Goal: Information Seeking & Learning: Learn about a topic

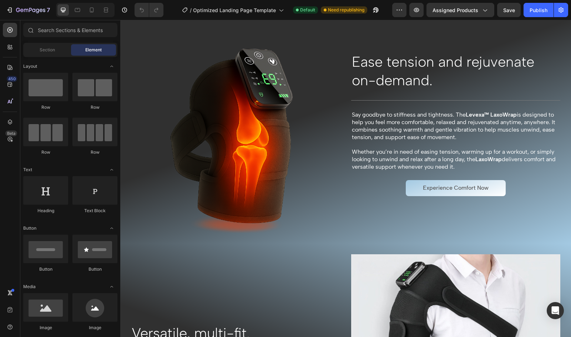
scroll to position [317, 0]
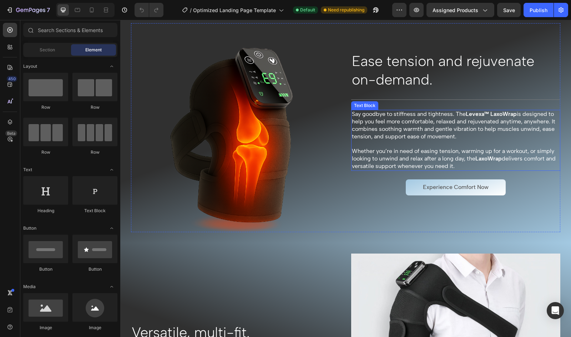
click at [386, 164] on p "Whether you’re in need of easing tension, warming up for a workout, or simply l…" at bounding box center [456, 159] width 208 height 22
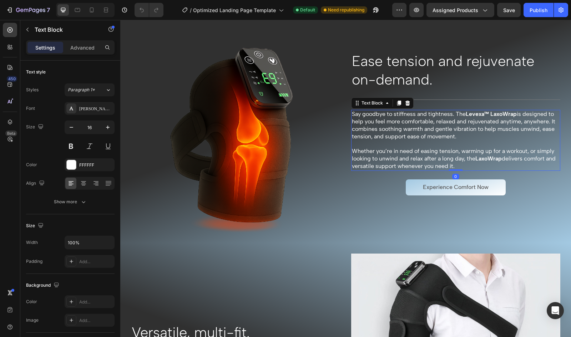
click at [394, 138] on p "Say goodbye to stiffness and tightness. The Levexa™ LaxoWrap is designed to hel…" at bounding box center [456, 126] width 208 height 30
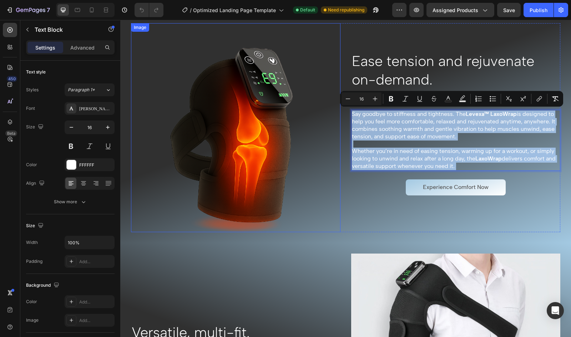
copy div "Say goodbye to [MEDICAL_DATA] and tightness. The Levexa™ LaxoWrap is designed t…"
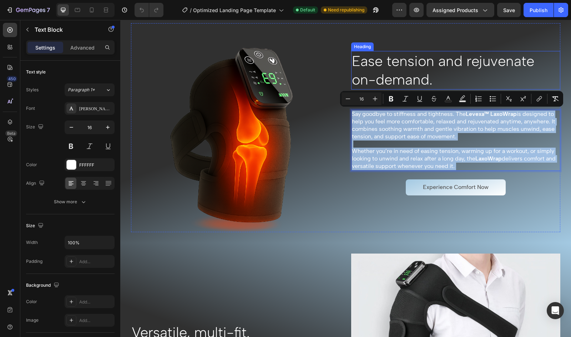
click at [389, 79] on h2 "Ease tension and rejuvenate on-demand." at bounding box center [456, 70] width 210 height 39
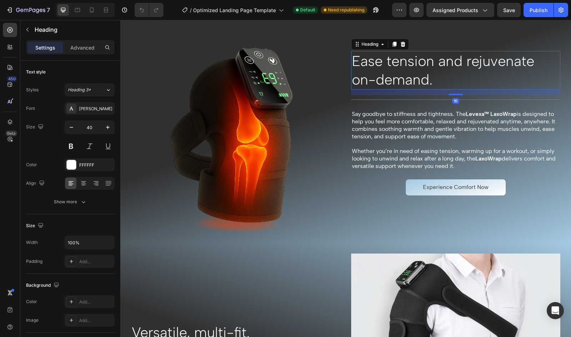
copy div "Say goodbye to [MEDICAL_DATA] and tightness. The Levexa™ LaxoWrap is designed t…"
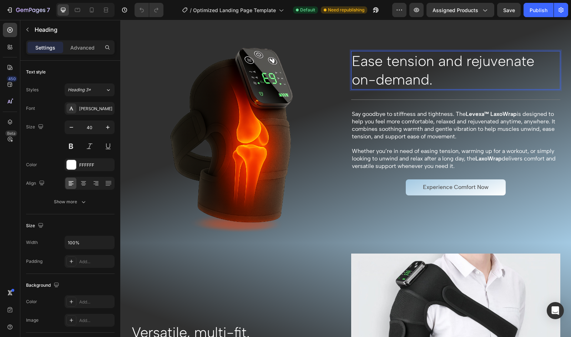
click at [444, 76] on p "Ease tension and rejuvenate on-demand." at bounding box center [456, 70] width 208 height 37
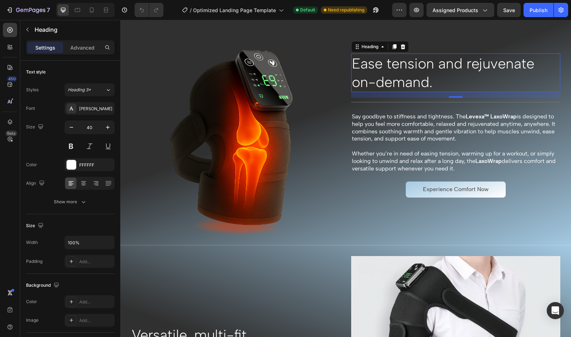
scroll to position [295, 0]
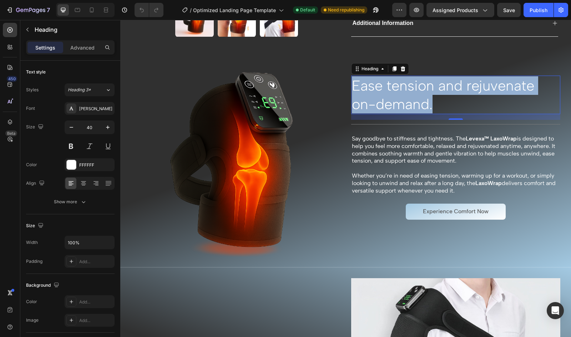
click at [444, 76] on p "Ease tension and rejuvenate on-demand." at bounding box center [456, 94] width 208 height 37
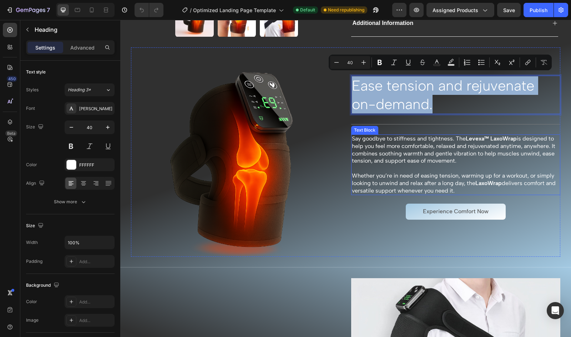
click at [394, 146] on p "Say goodbye to stiffness and tightness. The Levexa™ LaxoWrap is designed to hel…" at bounding box center [456, 150] width 208 height 30
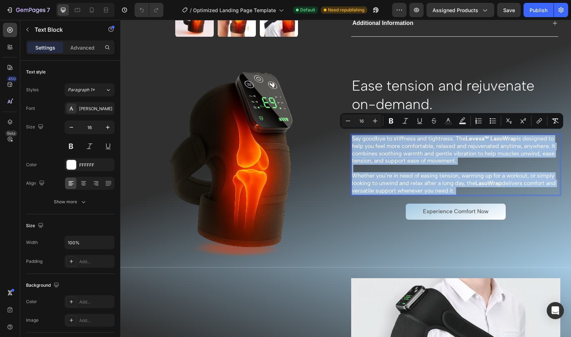
copy div "Say goodbye to [MEDICAL_DATA] and tightness. The Levexa™ LaxoWrap is designed t…"
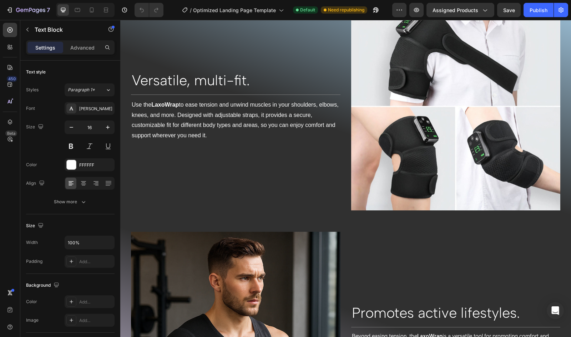
scroll to position [568, 0]
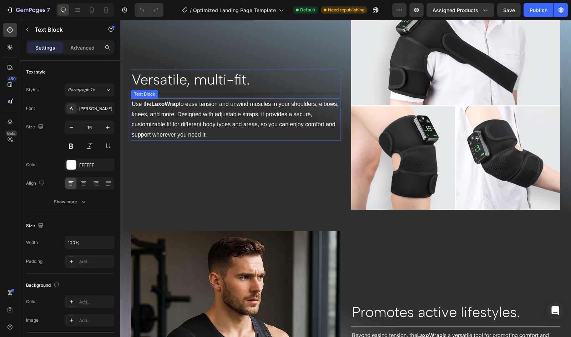
click at [213, 119] on p "Use the LaxoWrap to ease tension and unwind muscles in your shoulders, elbows, …" at bounding box center [236, 119] width 208 height 41
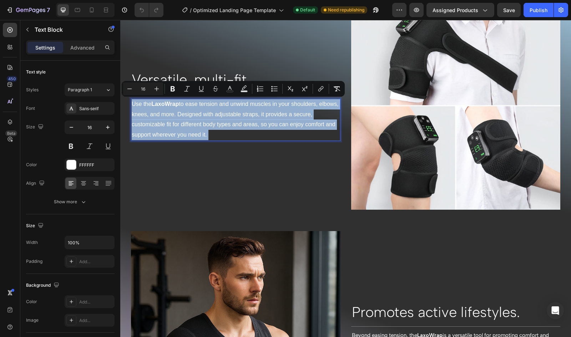
copy p "Use the LaxoWrap to ease tension and unwind muscles in your shoulders, elbows, …"
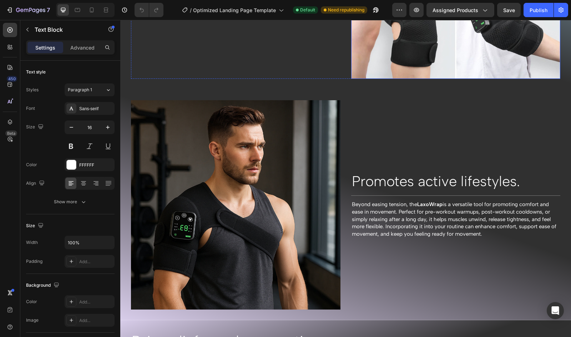
scroll to position [757, 0]
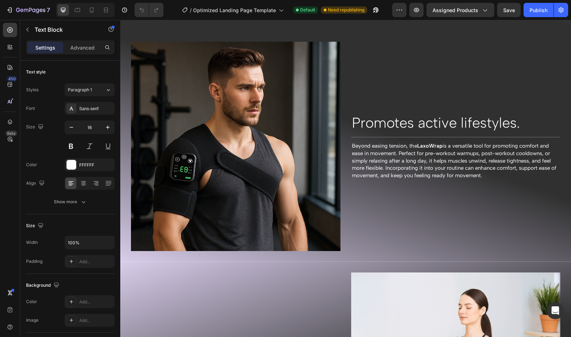
click at [401, 151] on span "Beyond easing tension, the LaxoWrap is a versatile tool for promoting comfort a…" at bounding box center [454, 161] width 205 height 36
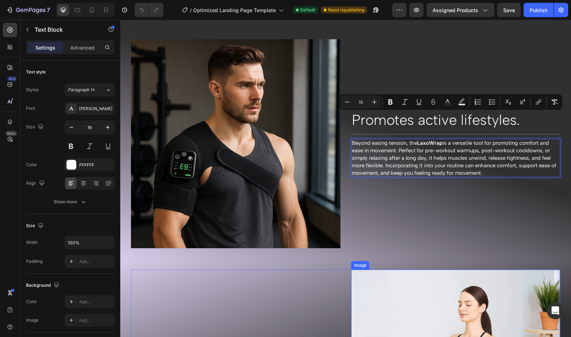
scroll to position [941, 0]
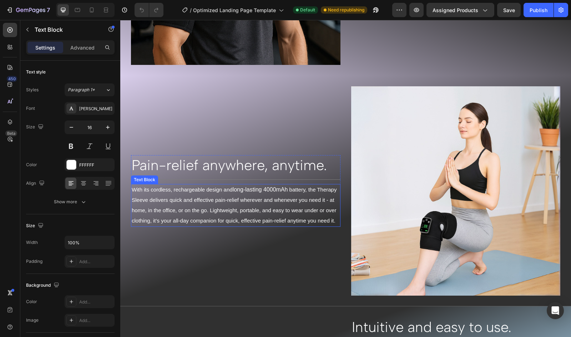
click at [276, 202] on span "battery, the Therapy Sleeve delivers quick and effective pain-relief wherever a…" at bounding box center [234, 205] width 205 height 37
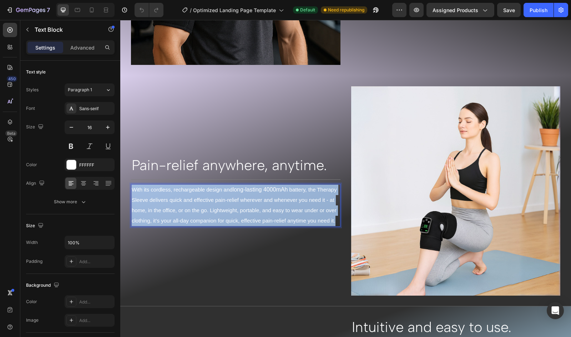
click at [276, 202] on span "battery, the Therapy Sleeve delivers quick and effective pain-relief wherever a…" at bounding box center [234, 205] width 205 height 37
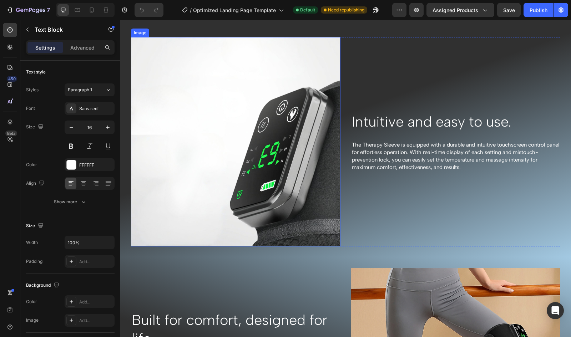
scroll to position [1219, 0]
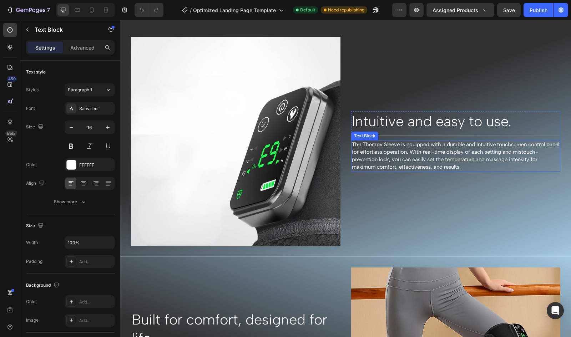
click at [387, 141] on span "The Therapy Sleeve is equipped with a durable and intuitive touchscreen control…" at bounding box center [455, 155] width 207 height 29
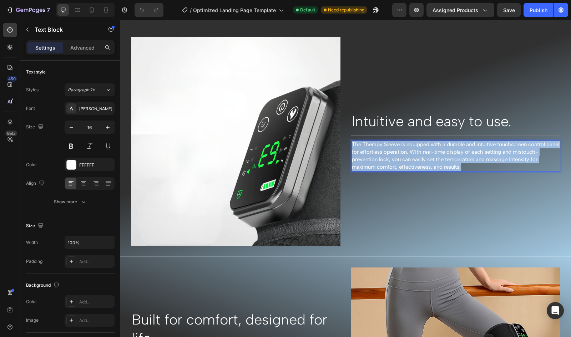
click at [387, 141] on span "The Therapy Sleeve is equipped with a durable and intuitive touchscreen control…" at bounding box center [455, 155] width 207 height 29
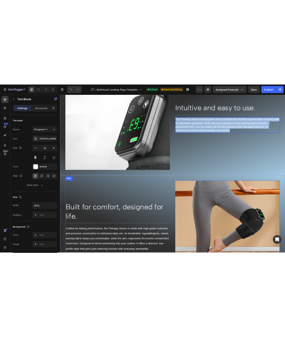
scroll to position [1410, 0]
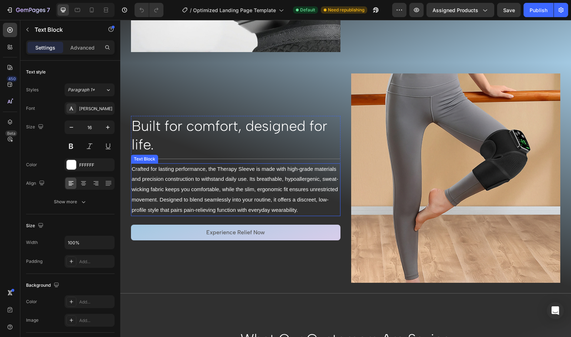
click at [234, 190] on p "Crafted for lasting performance, the Therapy Sleeve is made with high-grade mat…" at bounding box center [236, 189] width 208 height 51
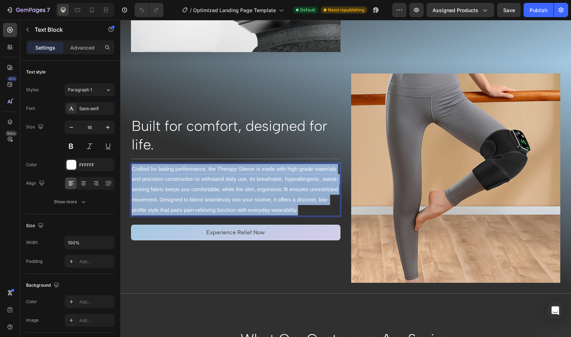
click at [234, 190] on p "Crafted for lasting performance, the Therapy Sleeve is made with high-grade mat…" at bounding box center [236, 189] width 208 height 51
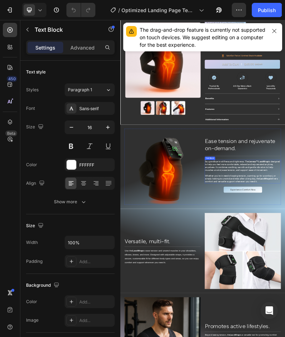
scroll to position [37, 0]
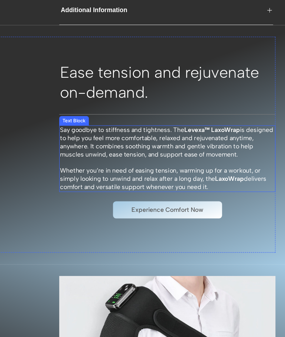
click at [120, 116] on p "Say goodbye to stiffness and tightness. The Levexa™ LaxoWrap is designed to hel…" at bounding box center [138, 109] width 197 height 30
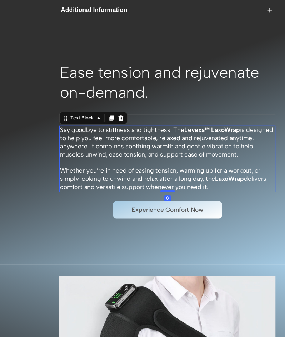
click at [120, 116] on p "Say goodbye to stiffness and tightness. The Levexa™ LaxoWrap is designed to hel…" at bounding box center [138, 109] width 197 height 30
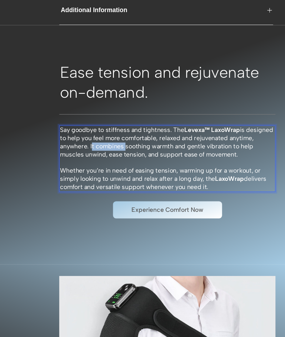
click at [88, 117] on p "Say goodbye to stiffness and tightness. The Levexa™ LaxoWrap is designed to hel…" at bounding box center [138, 109] width 197 height 30
click at [219, 120] on p "Say goodbye to [MEDICAL_DATA] and tightness. The Levexa™ LaxoWrap is designed t…" at bounding box center [138, 109] width 197 height 30
click at [216, 114] on p "Say goodbye to [MEDICAL_DATA] and tightness. The Levexa™ LaxoWrap is designed t…" at bounding box center [138, 109] width 197 height 30
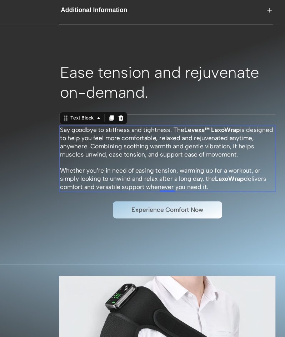
click at [194, 153] on p "Whether you’re in need of easing tension, warming up for a workout, or simply l…" at bounding box center [138, 142] width 197 height 22
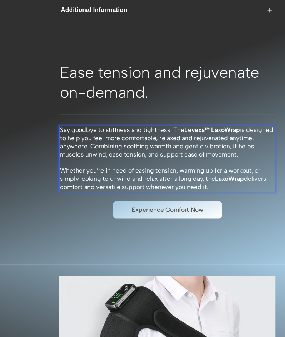
click at [195, 153] on p "Whether you’re in need of easing tension, warming up for a workout, or simply l…" at bounding box center [138, 142] width 197 height 22
click at [198, 153] on p "Whether you’re in need of easing tension, warming up for a workout, or simply l…" at bounding box center [138, 142] width 197 height 22
click at [40, 139] on p "Whether you’re in need of easing tension, warming up for a workout, or simply l…" at bounding box center [138, 142] width 197 height 22
click at [83, 153] on p "Whether you want to quickly ease tension, warm up before a workout, or simply r…" at bounding box center [138, 142] width 197 height 22
click at [84, 153] on p "Whether you want to quickly ease tension, warm up before a workout, or simply r…" at bounding box center [138, 142] width 197 height 22
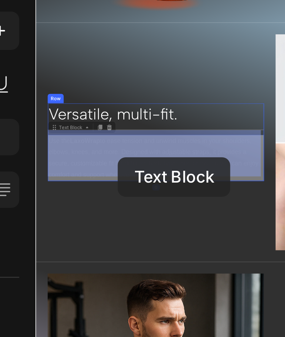
scroll to position [590, 0]
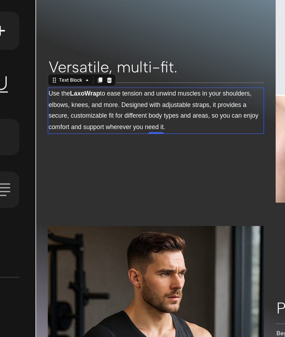
scroll to position [290, 0]
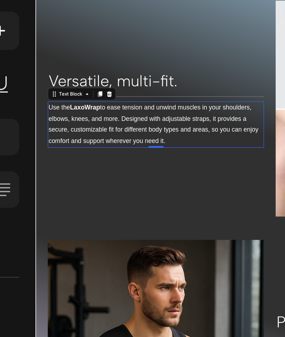
click at [133, 110] on p "Use the LaxoWrap to ease tension and unwind muscles in your shoulders, elbows, …" at bounding box center [145, 91] width 197 height 41
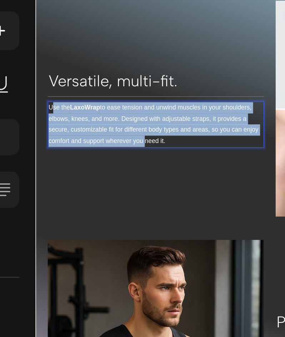
click at [49, 79] on p "Use the LaxoWrap to ease tension and unwind muscles in your shoulders, elbows, …" at bounding box center [145, 91] width 197 height 41
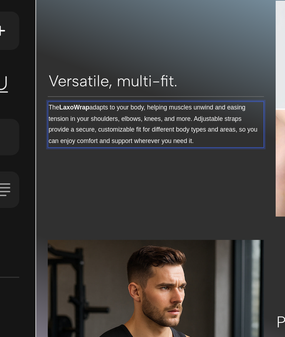
click at [158, 100] on p "The LaxoWrap adapts to your body, helping muscles unwind and easing tension in …" at bounding box center [145, 91] width 197 height 41
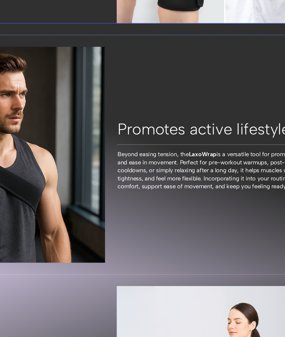
scroll to position [474, 0]
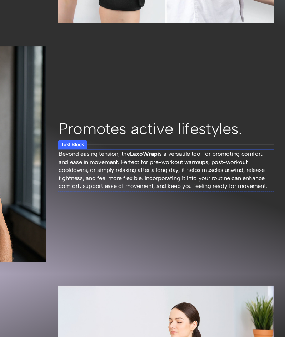
click at [91, 117] on span "Beyond easing tension, the LaxoWrap is a versatile tool for promoting comfort a…" at bounding box center [133, 134] width 191 height 36
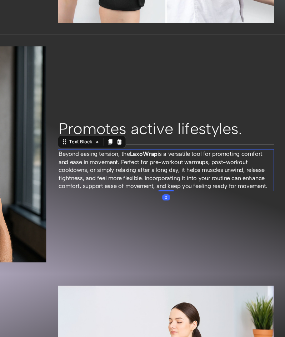
click at [91, 117] on span "Beyond easing tension, the LaxoWrap is a versatile tool for promoting comfort a…" at bounding box center [133, 134] width 191 height 36
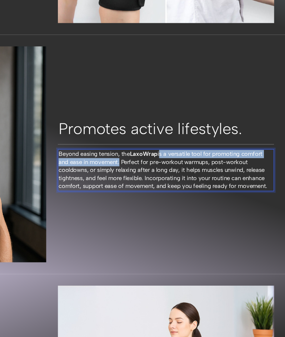
click at [130, 116] on span "Beyond easing tension, the LaxoWrap is a versatile tool for promoting comfort a…" at bounding box center [133, 134] width 191 height 36
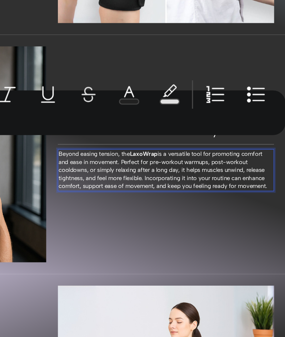
scroll to position [477, 0]
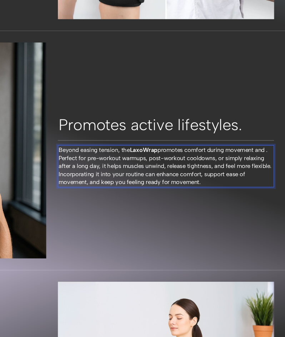
click at [130, 112] on span "Beyond easing tension, the LaxoWrap promotes comfort during movement and . Perf…" at bounding box center [135, 130] width 195 height 36
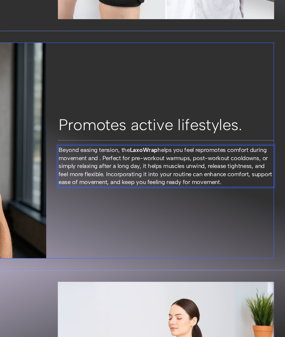
scroll to position [474, 0]
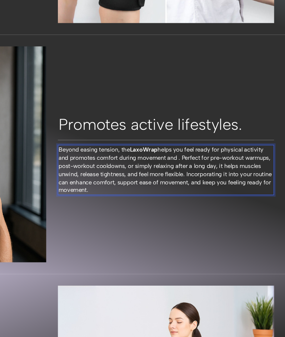
click at [140, 114] on span "Beyond easing tension, the LaxoWrap helps you feel ready for physical activity …" at bounding box center [135, 134] width 195 height 44
click at [62, 122] on span "Beyond easing tension, the LaxoWrap helps you feel ready for physical activity …" at bounding box center [135, 134] width 195 height 44
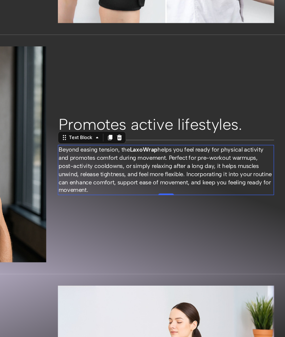
click at [110, 146] on p "Beyond easing tension, the LaxoWrap helps you feel ready for physical activity …" at bounding box center [136, 133] width 197 height 45
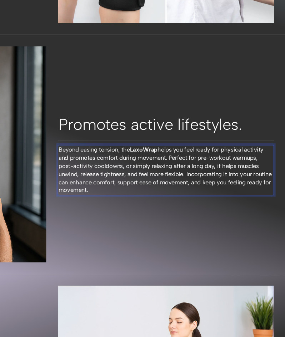
click at [122, 122] on span "Beyond easing tension, the LaxoWrap helps you feel ready for physical activity …" at bounding box center [135, 134] width 195 height 44
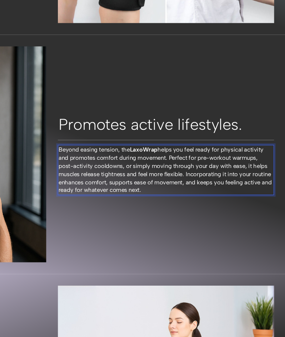
click at [76, 130] on span "Beyond easing tension, the LaxoWrap helps you feel ready for physical activity …" at bounding box center [135, 134] width 195 height 44
click at [45, 132] on span "Beyond easing tension, the LaxoWrap helps you feel ready for physical activity …" at bounding box center [135, 134] width 195 height 44
click at [152, 137] on span "Beyond easing tension, the LaxoWrap helps you feel ready for physical activity …" at bounding box center [135, 134] width 195 height 44
click at [106, 140] on span "Beyond easing tension, the LaxoWrap helps you feel ready for physical activity …" at bounding box center [135, 134] width 195 height 44
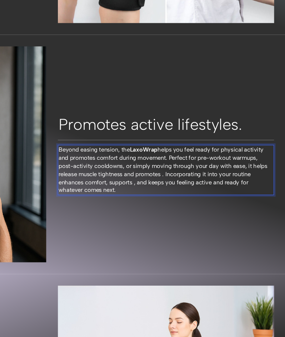
click at [134, 129] on span "Beyond easing tension, the LaxoWrap helps you feel ready for physical activity …" at bounding box center [133, 134] width 191 height 44
click at [125, 137] on span "Beyond easing tension, the LaxoWrap helps you feel ready for physical activity …" at bounding box center [136, 134] width 196 height 44
click at [150, 141] on span "Beyond easing tension, the LaxoWrap helps you feel ready for physical activity …" at bounding box center [136, 134] width 196 height 44
click at [183, 138] on span "Beyond easing tension, the LaxoWrap helps you feel ready for physical activity …" at bounding box center [133, 134] width 191 height 44
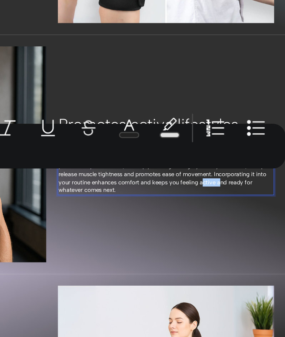
click at [270, 179] on div "Minus 15 Plus Bold Italic Underline Strikethrough Text Color Text Background Co…" at bounding box center [203, 168] width 160 height 26
click at [269, 179] on div "Minus 15 Plus Bold Italic Underline Strikethrough Text Color Text Background Co…" at bounding box center [203, 168] width 160 height 26
click at [262, 179] on div "Minus 15 Plus Bold Italic Underline Strikethrough Text Color Text Background Co…" at bounding box center [203, 168] width 160 height 26
click at [257, 179] on div "Minus 15 Plus Bold Italic Underline Strikethrough Text Color Text Background Co…" at bounding box center [203, 168] width 160 height 26
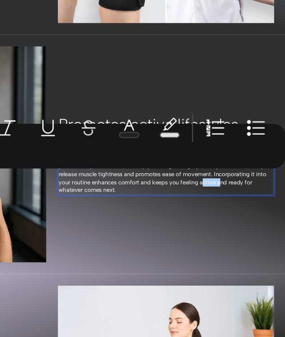
click at [244, 178] on div "Minus 15 Plus Bold Italic Underline Strikethrough Text Color Text Background Co…" at bounding box center [203, 168] width 160 height 26
click at [258, 178] on div "Minus 15 Plus Bold Italic Underline Strikethrough Text Color Text Background Co…" at bounding box center [203, 168] width 160 height 26
click at [243, 181] on div "Minus 15 Plus Bold Italic Underline Strikethrough Text Color Text Background Co…" at bounding box center [203, 168] width 160 height 26
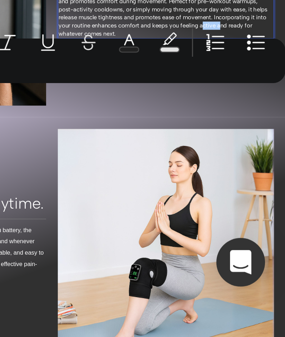
scroll to position [284, 0]
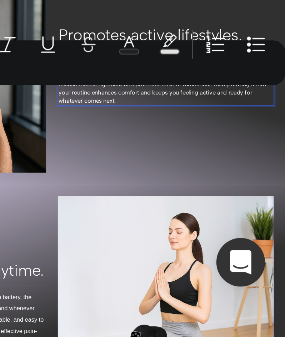
click at [197, 45] on p "Beyond easing tension, the LaxoWrap helps you feel ready for physical activity …" at bounding box center [136, 27] width 197 height 45
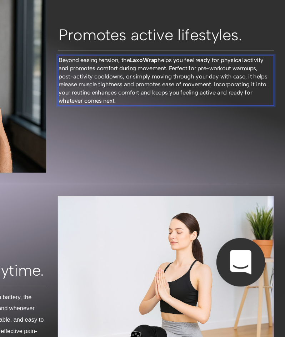
click at [185, 34] on p "Beyond easing tension, the LaxoWrap helps you feel ready for physical activity …" at bounding box center [136, 27] width 197 height 45
click at [203, 39] on span "Beyond easing tension, the LaxoWrap helps you feel ready for physical activity …" at bounding box center [133, 28] width 191 height 44
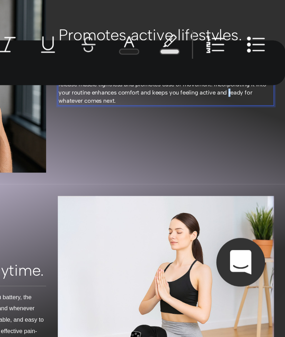
click at [259, 251] on div "Minus 15 Plus Bold Italic Underline Strikethrough Text Color Text Background Co…" at bounding box center [203, 241] width 160 height 26
click at [191, 51] on div "Promotes active lifestyles. Heading Title Line Beyond easing tension, the LaxoW…" at bounding box center [136, 13] width 198 height 198
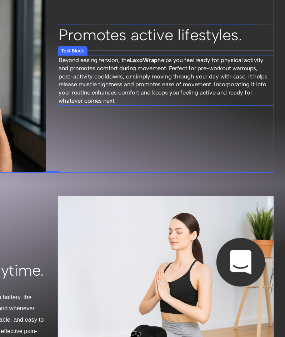
click at [202, 40] on span "Beyond easing tension, the LaxoWrap helps you feel ready for physical activity …" at bounding box center [133, 28] width 191 height 44
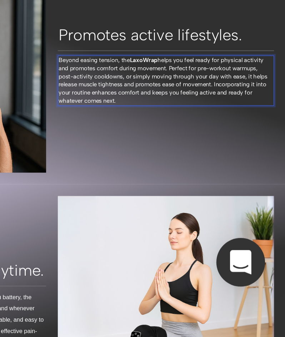
click at [202, 40] on span "Beyond easing tension, the LaxoWrap helps you feel ready for physical activity …" at bounding box center [133, 28] width 191 height 44
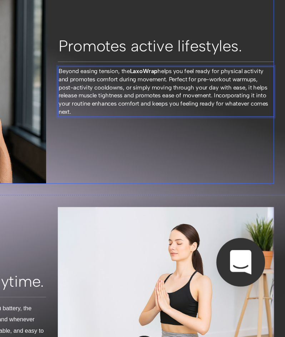
scroll to position [271, 0]
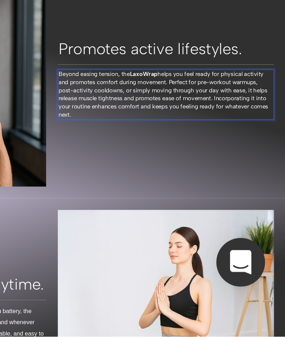
click at [110, 43] on span "Beyond easing tension, the LaxoWrap helps you feel ready for physical activity …" at bounding box center [134, 41] width 192 height 44
click at [108, 44] on span "Beyond easing tension, the LaxoWrap helps you feel ready for physical activity …" at bounding box center [134, 41] width 192 height 44
click at [125, 45] on span "Beyond easing tension, the LaxoWrap helps you feel ready for physical activity …" at bounding box center [134, 41] width 192 height 44
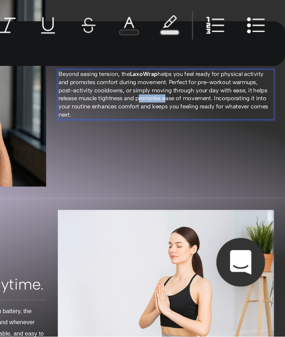
copy span "Beyond easing tension, the LaxoWrap helps you feel ready for physical activity …"
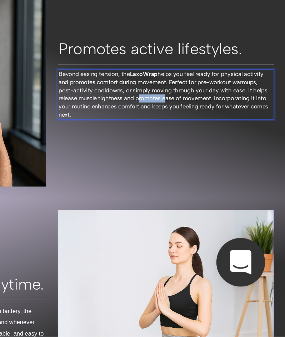
click at [105, 27] on span "Beyond easing tension, the LaxoWrap helps you feel ready for physical activity …" at bounding box center [134, 41] width 192 height 44
click at [135, 29] on span "Beyond easing tension, the LaxoWrap helps you feel ready for physical activity …" at bounding box center [134, 41] width 192 height 44
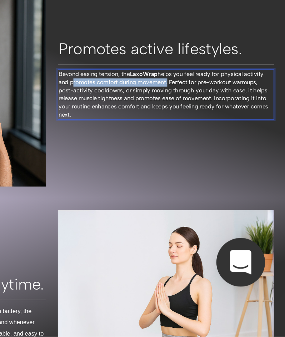
click at [47, 25] on span "Beyond easing tension, the LaxoWrap helps you feel ready for physical activity …" at bounding box center [134, 41] width 192 height 44
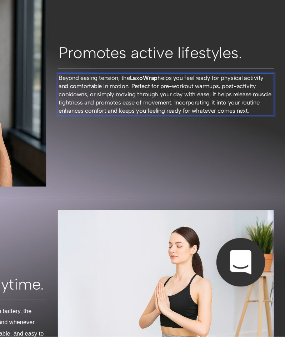
click at [114, 29] on span "Beyond easing tension, the LaxoWrap helps you feel ready for physical activity …" at bounding box center [135, 40] width 195 height 36
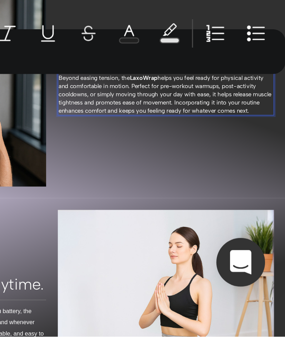
click at [137, 42] on span "Beyond easing tension, the LaxoWrap helps you feel ready for physical activity …" at bounding box center [135, 40] width 195 height 36
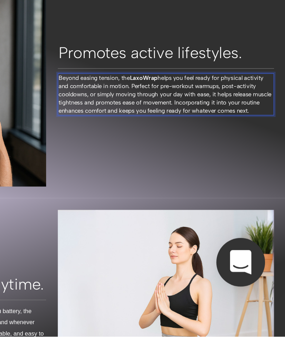
click at [90, 42] on span "Beyond easing tension, the LaxoWrap helps you feel ready for physical activity …" at bounding box center [135, 40] width 195 height 36
click at [112, 44] on span "Beyond easing tension, the LaxoWrap helps you feel ready for physical activity …" at bounding box center [135, 40] width 195 height 36
click at [115, 44] on span "Beyond easing tension, the LaxoWrap helps you feel ready for physical activity …" at bounding box center [135, 40] width 195 height 36
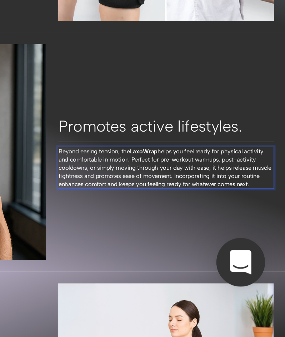
scroll to position [204, 0]
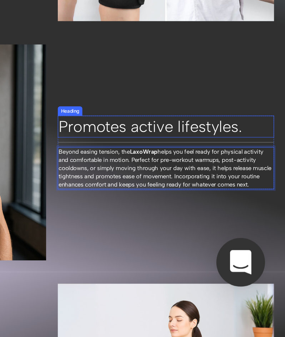
click at [148, 63] on h2 "Promotes active lifestyles." at bounding box center [136, 70] width 198 height 20
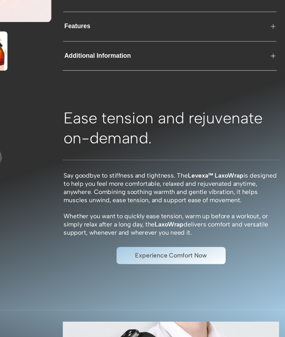
scroll to position [82, 0]
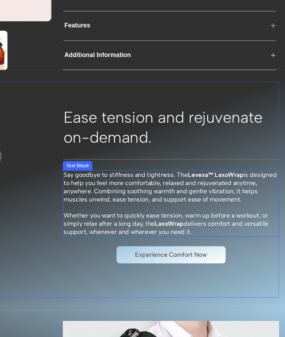
click at [160, 172] on p "Say goodbye to [MEDICAL_DATA] and tightness. The Levexa™ LaxoWrap is designed t…" at bounding box center [141, 158] width 197 height 30
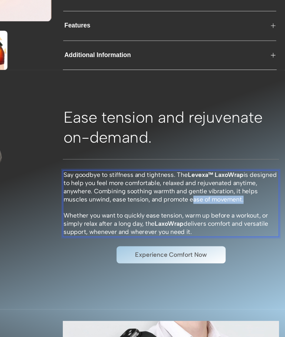
click at [221, 172] on p "Say goodbye to [MEDICAL_DATA] and tightness. The Levexa™ LaxoWrap is designed t…" at bounding box center [141, 158] width 197 height 30
click at [126, 172] on p "Say goodbye to [MEDICAL_DATA] and tightness. The Levexa™ LaxoWrap is designed t…" at bounding box center [141, 158] width 197 height 30
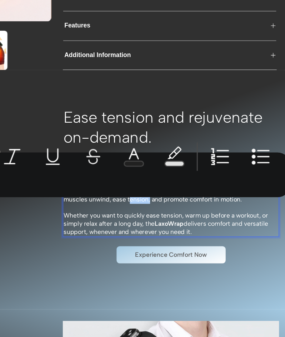
click at [227, 156] on div "Minus 16 Plus Bold Italic Underline Strikethrough Text Color Text Background Co…" at bounding box center [203, 145] width 160 height 26
click at [143, 180] on p "Rich Text Editor. Editing area: main" at bounding box center [141, 175] width 197 height 7
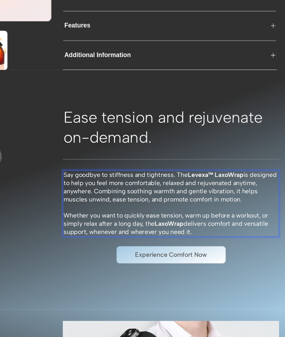
click at [124, 172] on p "Say goodbye to [MEDICAL_DATA] and tightness. The Levexa™ LaxoWrap is designed t…" at bounding box center [141, 158] width 197 height 30
click at [89, 180] on p "Rich Text Editor. Editing area: main" at bounding box center [141, 175] width 197 height 7
click at [119, 179] on p "Rich Text Editor. Editing area: main" at bounding box center [141, 175] width 197 height 7
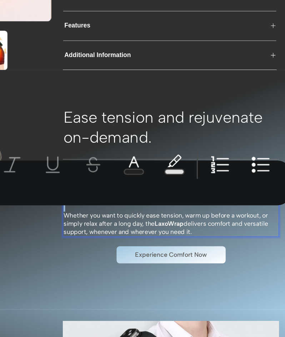
click at [130, 172] on p "Say goodbye to [MEDICAL_DATA] and tightness. The Levexa™ LaxoWrap is designed t…" at bounding box center [141, 158] width 197 height 30
click at [239, 156] on div "Minus 16 Plus Bold Italic Underline Strikethrough Text Color Text Background Co…" at bounding box center [203, 148] width 160 height 26
click at [226, 159] on div "Minus 16 Plus Bold Italic Underline Strikethrough Text Color Text Background Co…" at bounding box center [203, 148] width 160 height 26
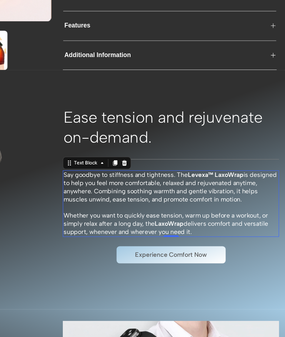
click at [66, 188] on p "Whether you want to quickly ease tension, warm up before a workout, or simply r…" at bounding box center [141, 191] width 197 height 22
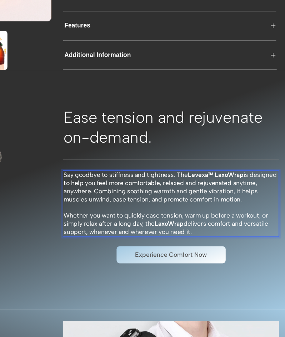
click at [120, 172] on p "Say goodbye to [MEDICAL_DATA] and tightness. The Levexa™ LaxoWrap is designed t…" at bounding box center [141, 158] width 197 height 30
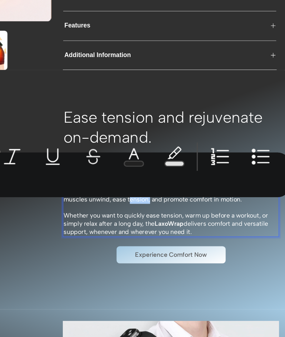
click at [228, 156] on div "Minus 16 Plus Bold Italic Underline Strikethrough Text Color Text Background Co…" at bounding box center [203, 145] width 160 height 26
click at [237, 156] on div "Minus 16 Plus Bold Italic Underline Strikethrough Text Color Text Background Co…" at bounding box center [203, 145] width 160 height 26
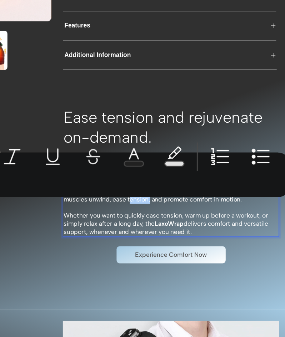
click at [242, 156] on div "Minus 16 Plus Bold Italic Underline Strikethrough Text Color Text Background Co…" at bounding box center [203, 145] width 160 height 26
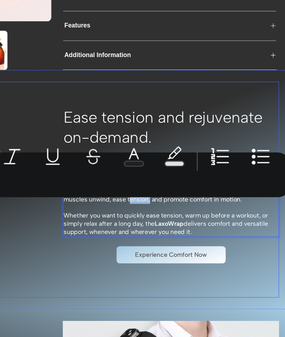
click at [42, 251] on div "Ease tension and rejuvenate on-demand. Heading Title Line Say goodbye to stiffn…" at bounding box center [141, 160] width 198 height 198
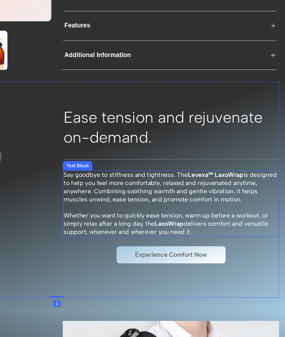
click at [121, 171] on p "Say goodbye to [MEDICAL_DATA] and tightness. The Levexa™ LaxoWrap is designed t…" at bounding box center [141, 158] width 197 height 30
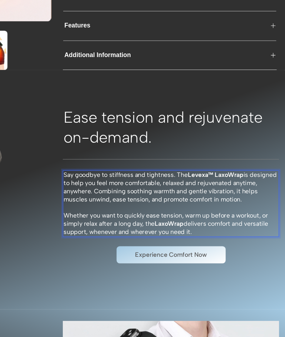
click at [121, 171] on p "Say goodbye to [MEDICAL_DATA] and tightness. The Levexa™ LaxoWrap is designed t…" at bounding box center [141, 158] width 197 height 30
click at [182, 172] on p "Say goodbye to [MEDICAL_DATA] and tightness. The Levexa™ LaxoWrap is designed t…" at bounding box center [141, 158] width 197 height 30
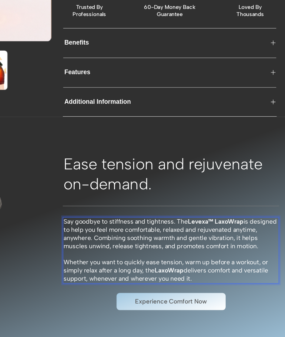
scroll to position [39, 0]
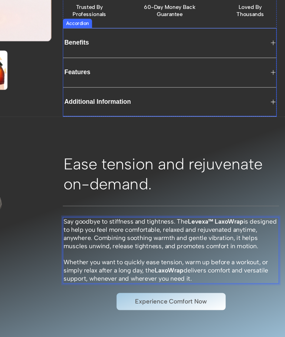
click at [60, 27] on div "Benefits" at bounding box center [55, 25] width 25 height 10
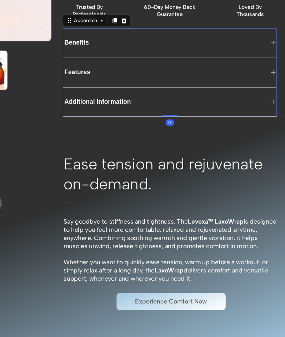
click at [98, 30] on div "Benefits" at bounding box center [135, 25] width 184 height 10
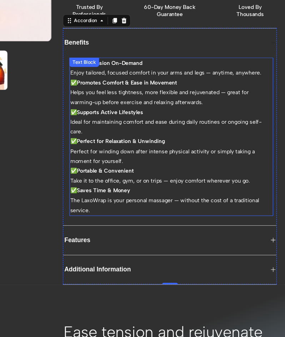
click at [150, 66] on p "✅ Promotes Comfort & Ease in Movement" at bounding box center [141, 61] width 185 height 9
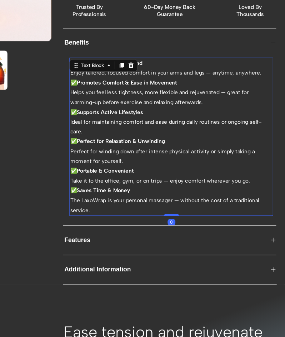
click at [148, 66] on p "✅ Promotes Comfort & Ease in Movement" at bounding box center [141, 61] width 185 height 9
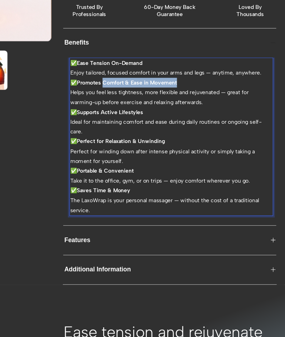
click at [79, 65] on strong "Promotes Comfort & Ease in Movement" at bounding box center [101, 62] width 92 height 6
click at [88, 78] on p "Helps you feel less tightness, more flexible and rejuvenated — great for warmin…" at bounding box center [141, 75] width 185 height 18
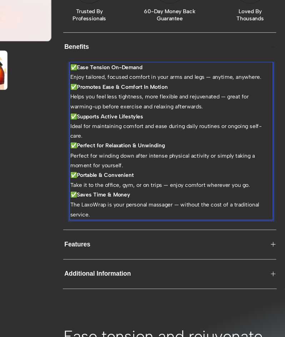
scroll to position [35, 0]
click at [142, 80] on p "Helps you feel less tightness, more flexible and rejuvenated — great for warmin…" at bounding box center [141, 79] width 185 height 18
click at [87, 82] on p "Helps you feel less tightness, more flexible and rejuvenated — great for warmin…" at bounding box center [141, 79] width 185 height 18
click at [60, 80] on p "Helps you feel less tightness, more flexible and rejuvenated — great for warmin…" at bounding box center [141, 79] width 185 height 18
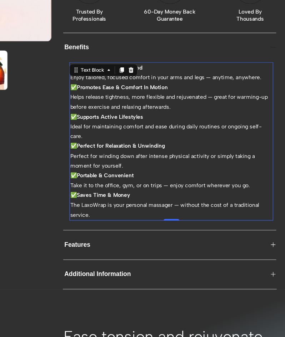
click at [136, 88] on p "Helps release tightness, more flexible and rejuvenated — great for warming-up b…" at bounding box center [141, 79] width 185 height 18
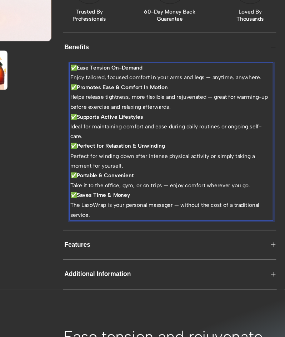
click at [102, 82] on p "Helps release tightness, more flexible and rejuvenated — great for warming-up b…" at bounding box center [141, 79] width 185 height 18
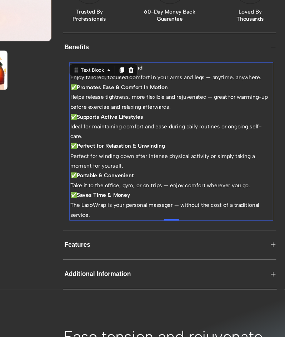
click at [79, 82] on p "Helps release tightness, more flexible and rejuvenated — great for warming-up b…" at bounding box center [141, 79] width 185 height 18
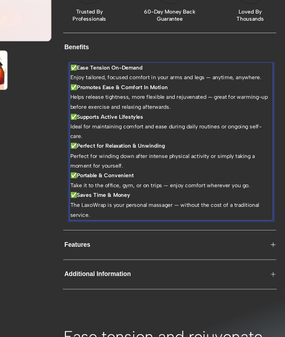
click at [78, 82] on p "Helps release tightness, more flexible and rejuvenated — great for warming-up b…" at bounding box center [141, 79] width 185 height 18
click at [102, 83] on p "Helps release tightness, more flexible and rejuvenated — great for warming-up b…" at bounding box center [141, 79] width 185 height 18
click at [157, 84] on p "Helps release tightness and [MEDICAL_DATA], feel ready and rejuvenated — great …" at bounding box center [141, 79] width 185 height 18
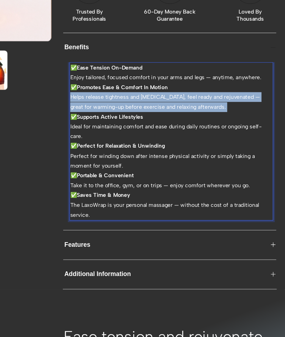
click at [157, 84] on p "Helps release tightness and [MEDICAL_DATA], feel ready and rejuvenated — great …" at bounding box center [141, 79] width 185 height 18
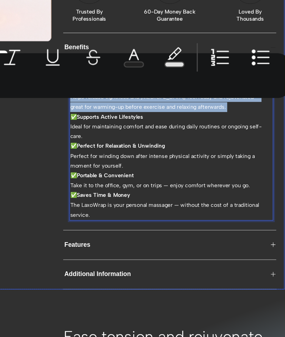
copy p "Helps release tightness and [MEDICAL_DATA], feel ready and rejuvenated — great …"
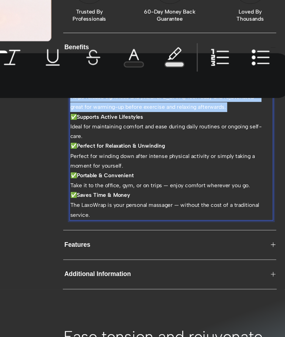
click at [239, 121] on div "Minus 14 Plus Bold Italic Underline Strikethrough Text Color Text Background Co…" at bounding box center [203, 110] width 160 height 26
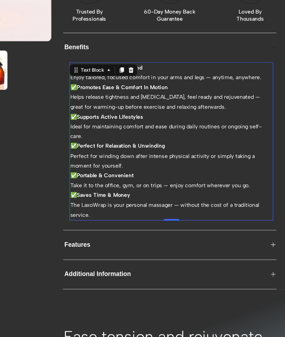
click at [169, 116] on p "✅ Supports Active Lifestyles Ideal for maintaining comfort and ease during dail…" at bounding box center [141, 102] width 185 height 27
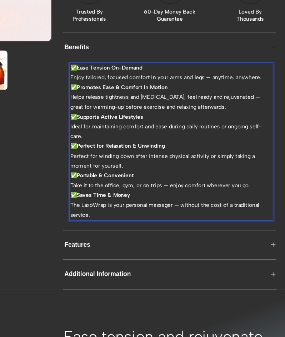
click at [186, 81] on p "Helps release tightness and [MEDICAL_DATA], feel ready and rejuvenated — great …" at bounding box center [141, 79] width 185 height 18
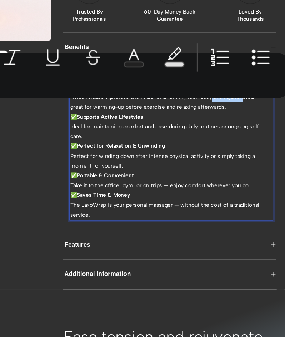
click at [240, 120] on div "Minus 14 Plus Bold Italic Underline Strikethrough Text Color Text Background Co…" at bounding box center [203, 110] width 160 height 26
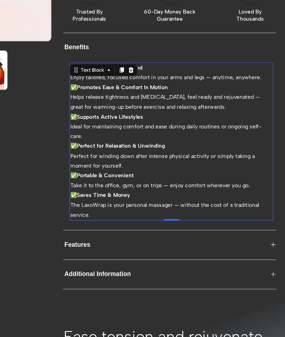
click at [140, 116] on p "✅ Supports Active Lifestyles Ideal for maintaining comfort and ease during dail…" at bounding box center [141, 102] width 185 height 27
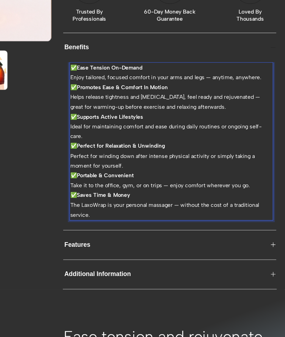
click at [192, 82] on p "Helps release tightness and [MEDICAL_DATA], feel ready and rejuvenated — great …" at bounding box center [141, 79] width 185 height 18
click at [132, 82] on p "Helps release tightness and [MEDICAL_DATA], feel ready and rejuvenated — great …" at bounding box center [141, 79] width 185 height 18
click at [125, 108] on p "✅ Supports Active Lifestyles Ideal for maintaining comfort and ease during dail…" at bounding box center [141, 102] width 185 height 27
click at [114, 107] on p "✅ Supports Active Lifestyles Ideal for maintaining comfort and ease during dail…" at bounding box center [141, 102] width 185 height 27
click at [92, 96] on strong "Supports Active Lifestyles" at bounding box center [85, 93] width 61 height 6
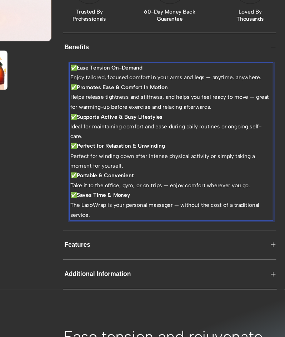
click at [118, 112] on p "✅ Supports Active & Busy Lifestyles Ideal for maintaining comfort and ease duri…" at bounding box center [141, 102] width 185 height 27
click at [57, 116] on p "✅ Supports Active & Busy Lifestyles Ideal for maintaining comfort and ease duri…" at bounding box center [141, 102] width 185 height 27
click at [192, 108] on p "✅ Supports Active & Busy Lifestyles Ideal for maintaining comfort and ease duri…" at bounding box center [141, 102] width 185 height 27
click at [191, 109] on p "✅ Supports Active & Busy Lifestyles Ideal for maintaining comfort and ease duri…" at bounding box center [141, 102] width 185 height 27
click at [83, 113] on p "✅ Supports Active & Busy Lifestyles Ideal for maintaining comfort and ease duri…" at bounding box center [141, 102] width 185 height 27
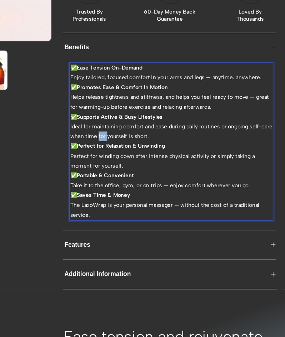
click at [83, 113] on p "✅ Supports Active & Busy Lifestyles Ideal for maintaining comfort and ease duri…" at bounding box center [141, 102] width 185 height 27
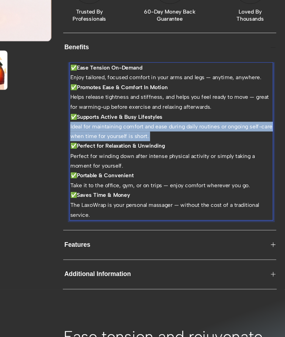
click at [83, 113] on p "✅ Supports Active & Busy Lifestyles Ideal for maintaining comfort and ease duri…" at bounding box center [141, 102] width 185 height 27
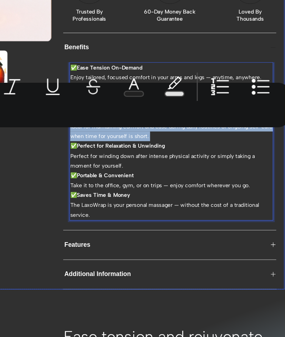
copy p "Ideal for maintaining comfort and ease during daily routines or ongoing self-ca…"
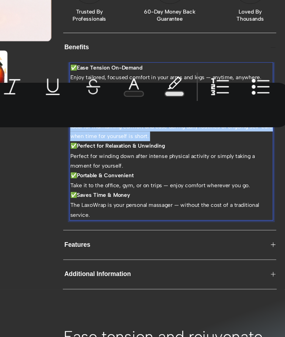
click at [239, 133] on div "Minus 14 Plus Bold Italic Underline Strikethrough Text Color Text Background Co…" at bounding box center [203, 120] width 160 height 26
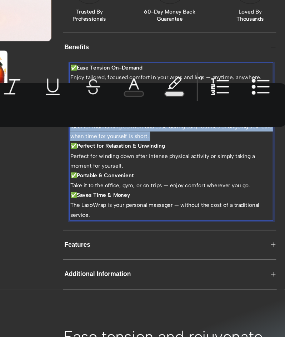
click at [130, 116] on p "✅ Supports Active & Busy Lifestyles Ideal for maintaining comfort and ease duri…" at bounding box center [141, 102] width 185 height 27
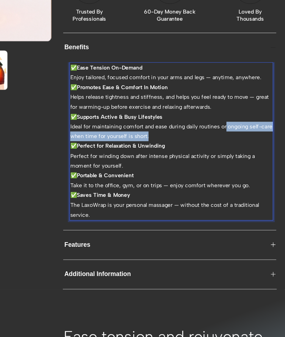
click at [190, 109] on p "✅ Supports Active & Busy Lifestyles Ideal for maintaining comfort and ease duri…" at bounding box center [141, 102] width 185 height 27
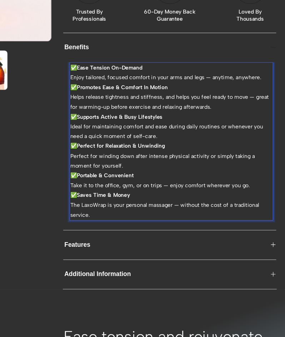
click at [128, 105] on p "✅ Supports Active & Busy Lifestyles Ideal for maintaining comfort and ease duri…" at bounding box center [141, 102] width 185 height 27
click at [131, 108] on p "✅ Supports Active & Busy Lifestyles Ideal for maintaining comfort and ease duri…" at bounding box center [141, 102] width 185 height 27
click at [51, 110] on p "✅ Supports Active & Busy Lifestyles Ideal for maintaining comfort during daily …" at bounding box center [141, 102] width 185 height 27
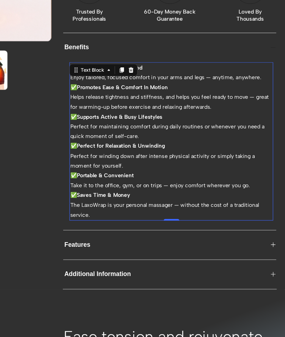
click at [137, 109] on p "✅ Supports Active & Busy Lifestyles Perfect for maintaining comfort during dail…" at bounding box center [141, 102] width 185 height 27
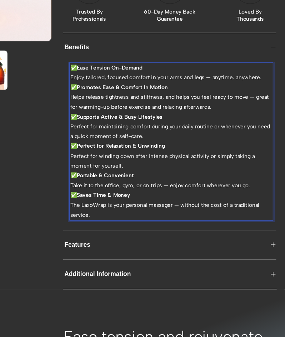
click at [114, 116] on p "✅ Supports Active & Busy Lifestyles Perfect for maintaining comfort during your…" at bounding box center [141, 102] width 185 height 27
click at [69, 87] on p "Helps release tightness and stiffness, and helps you feel ready to move — great…" at bounding box center [141, 79] width 185 height 18
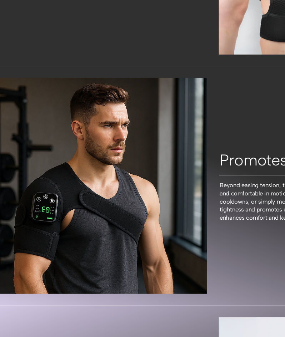
scroll to position [685, 0]
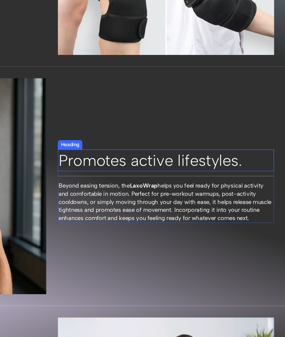
click at [141, 123] on h2 "Promotes active lifestyles." at bounding box center [136, 133] width 198 height 20
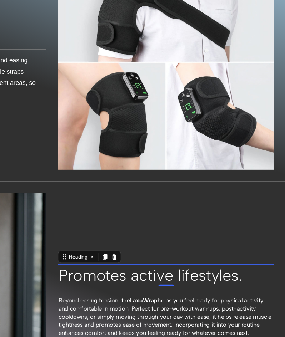
scroll to position [580, 0]
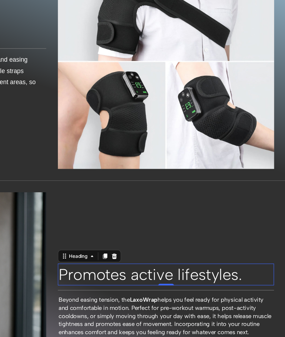
click at [145, 228] on h2 "Promotes active lifestyles." at bounding box center [136, 237] width 198 height 20
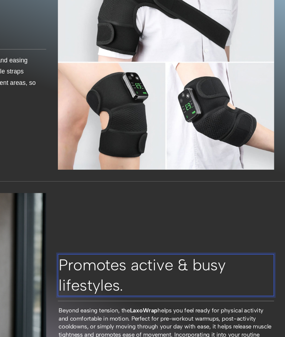
scroll to position [426, 0]
click at [150, 220] on p "Promotes active & busy lifestyles." at bounding box center [136, 238] width 197 height 37
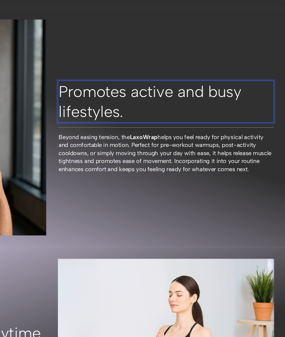
scroll to position [582, 0]
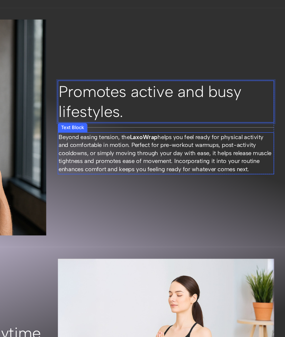
click at [96, 137] on p "Beyond easing tension, the LaxoWrap helps you feel ready for physical activity …" at bounding box center [136, 126] width 197 height 37
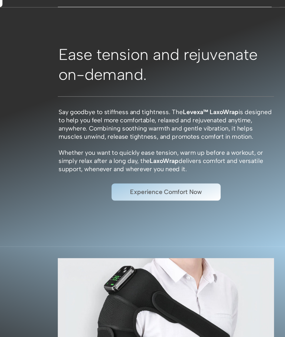
scroll to position [140, 0]
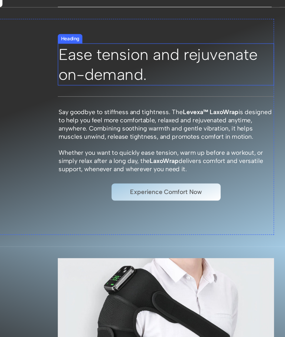
click at [132, 37] on h2 "Ease tension and rejuvenate on-demand." at bounding box center [136, 44] width 198 height 39
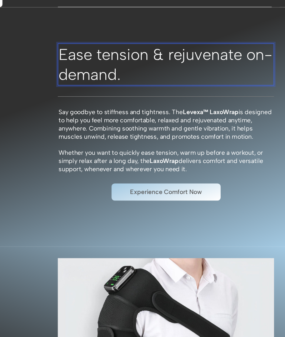
click at [95, 122] on p at bounding box center [136, 118] width 197 height 7
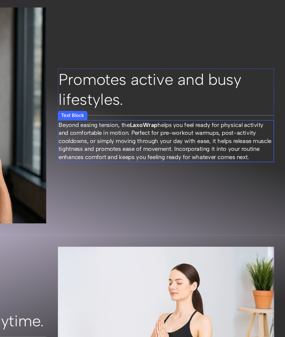
scroll to position [594, 0]
click at [145, 117] on span "Beyond easing tension, the LaxoWrap helps you feel ready for physical activity …" at bounding box center [135, 115] width 195 height 36
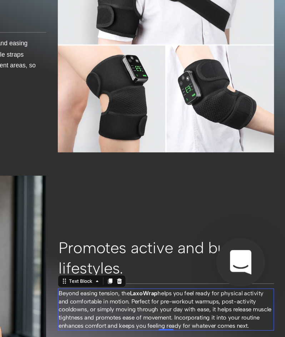
scroll to position [0, 0]
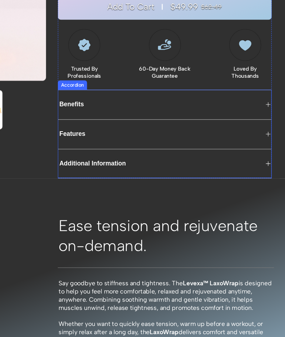
click at [110, 88] on div "Benefits" at bounding box center [130, 84] width 184 height 10
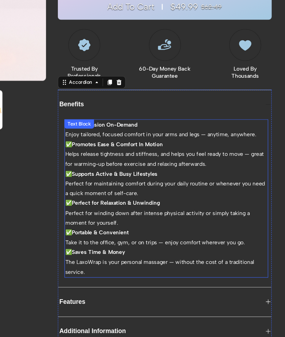
click at [157, 162] on p "✅ Supports Active & Busy Lifestyles Perfect for maintaining comfort during your…" at bounding box center [136, 155] width 185 height 27
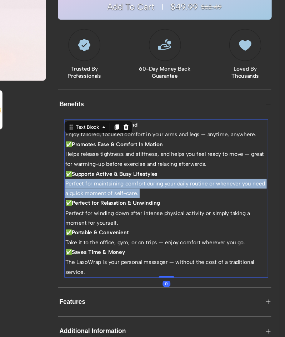
click at [157, 162] on p "✅ Supports Active & Busy Lifestyles Perfect for maintaining comfort during your…" at bounding box center [136, 155] width 185 height 27
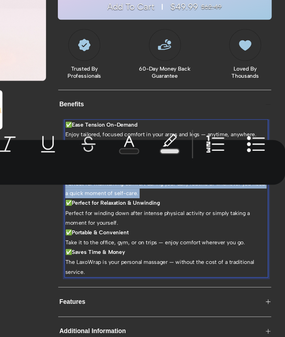
copy p "Perfect for maintaining comfort during your daily routine or whenever you need …"
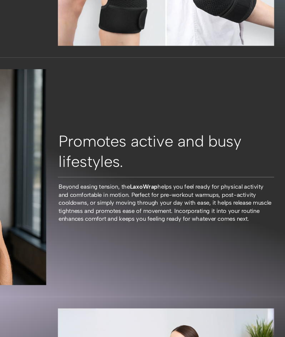
scroll to position [709, 0]
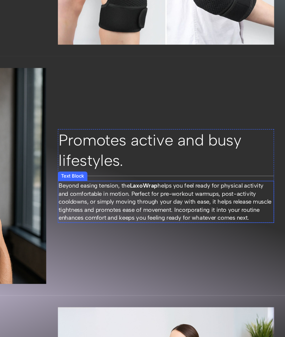
click at [97, 188] on p "Beyond easing tension, the LaxoWrap helps you feel ready for physical activity …" at bounding box center [136, 172] width 197 height 37
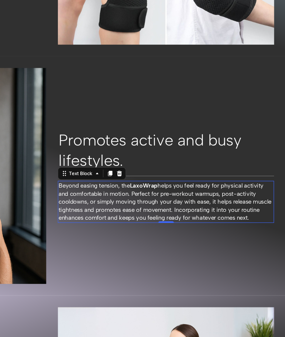
click at [162, 172] on span "Beyond easing tension, the LaxoWrap helps you feel ready for physical activity …" at bounding box center [135, 172] width 195 height 36
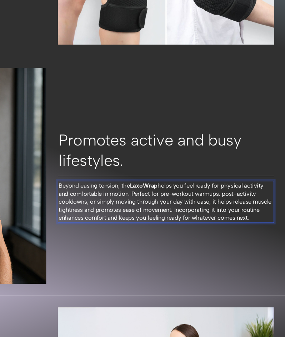
click at [163, 172] on span "Beyond easing tension, the LaxoWrap helps you feel ready for physical activity …" at bounding box center [135, 172] width 195 height 36
click at [196, 172] on span "Beyond easing tension, the LaxoWrap helps you feel ready for physical activity …" at bounding box center [135, 172] width 195 height 36
click at [46, 188] on span "Beyond easing tension, the LaxoWrap helps you feel ready for physical activity …" at bounding box center [135, 172] width 195 height 36
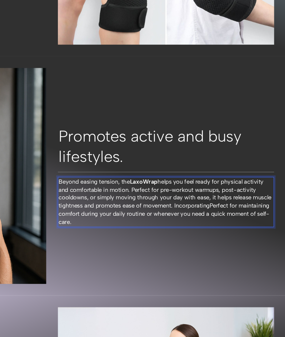
click at [204, 172] on span "Beyond easing tension, the LaxoWrap helps you feel ready for physical activity …" at bounding box center [135, 173] width 195 height 44
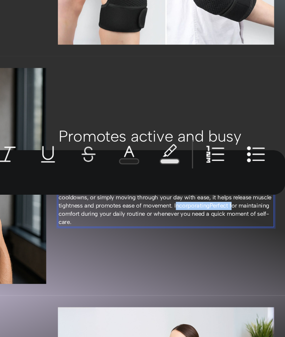
click at [269, 148] on div "Minus 15 Plus Bold Italic Underline Strikethrough Text Color Text Background Co…" at bounding box center [203, 138] width 160 height 26
click at [266, 148] on div "Minus 15 Plus Bold Italic Underline Strikethrough Text Color Text Background Co…" at bounding box center [203, 138] width 160 height 26
click at [265, 148] on div "Minus 15 Plus Bold Italic Underline Strikethrough Text Color Text Background Co…" at bounding box center [203, 138] width 160 height 26
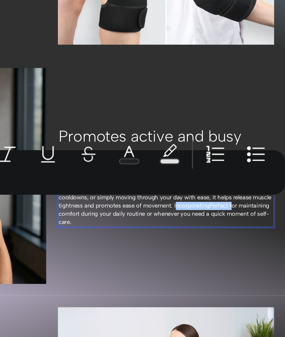
click at [266, 148] on div "Minus 15 Plus Bold Italic Underline Strikethrough Text Color Text Background Co…" at bounding box center [203, 138] width 160 height 26
click at [119, 183] on span "Beyond easing tension, the LaxoWrap helps you feel ready for physical activity …" at bounding box center [135, 173] width 195 height 44
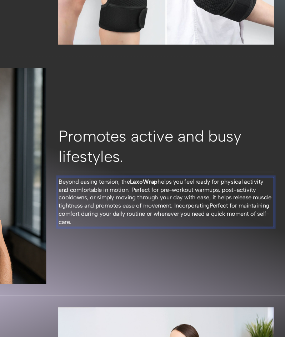
click at [186, 172] on span "Beyond easing tension, the LaxoWrap helps you feel ready for physical activity …" at bounding box center [135, 173] width 195 height 44
click at [161, 170] on span "Beyond easing tension, the LaxoWrap helps you feel ready for physical activity …" at bounding box center [135, 173] width 195 height 44
click at [196, 172] on span "Beyond easing tension, the LaxoWrap helps you feel ready for physical activity …" at bounding box center [135, 173] width 195 height 44
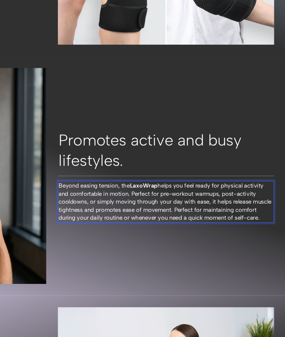
click at [163, 172] on span "Beyond easing tension, the LaxoWrap helps you feel ready for physical activity …" at bounding box center [135, 172] width 195 height 36
click at [173, 178] on span "Beyond easing tension, the LaxoWrap helps you feel ready for physical activity …" at bounding box center [135, 172] width 195 height 36
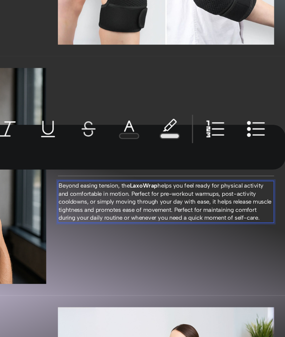
click at [173, 178] on span "Beyond easing tension, the LaxoWrap helps you feel ready for physical activity …" at bounding box center [135, 172] width 195 height 36
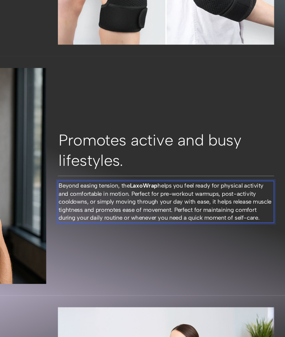
click at [162, 170] on span "Beyond easing tension, the LaxoWrap helps you feel ready for physical activity …" at bounding box center [135, 172] width 195 height 36
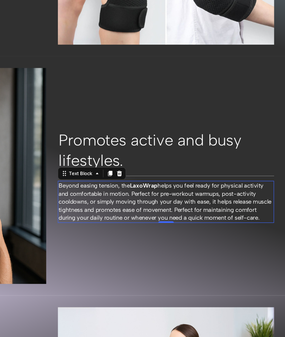
click at [105, 179] on span "Beyond easing tension, the LaxoWrap helps you feel ready for physical activity …" at bounding box center [135, 172] width 195 height 36
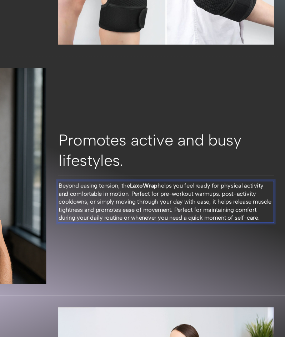
click at [165, 166] on span "Beyond easing tension, the LaxoWrap helps you feel ready for physical activity …" at bounding box center [135, 172] width 195 height 36
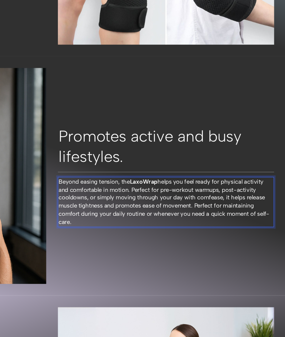
click at [187, 165] on span "Beyond easing tension, the LaxoWrap helps you feel ready for physical activity …" at bounding box center [134, 173] width 193 height 44
click at [152, 166] on span "Beyond easing tension, the LaxoWrap helps you feel ready for physical activity …" at bounding box center [134, 173] width 193 height 44
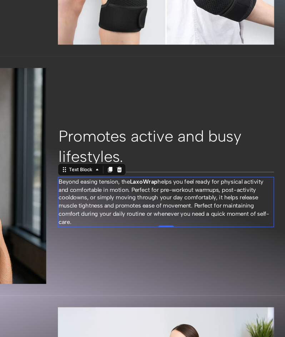
click at [166, 172] on span "Beyond easing tension, the LaxoWrap helps you feel ready for physical activity …" at bounding box center [134, 173] width 193 height 44
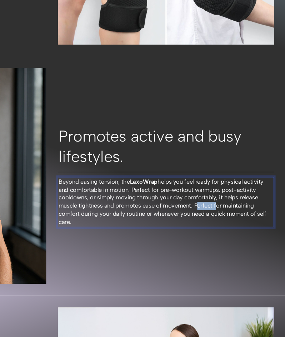
click at [166, 172] on span "Beyond easing tension, the LaxoWrap helps you feel ready for physical activity …" at bounding box center [134, 173] width 193 height 44
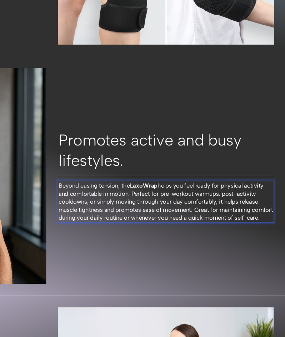
click at [195, 170] on span "Beyond easing tension, the LaxoWrap helps you feel ready for physical activity …" at bounding box center [136, 172] width 196 height 36
click at [69, 183] on p "Beyond easing tension, the LaxoWrap helps you feel ready for physical activity …" at bounding box center [136, 172] width 197 height 37
click at [132, 179] on span "Beyond easing tension, the LaxoWrap helps you feel ready for physical activity …" at bounding box center [136, 172] width 196 height 36
click at [67, 189] on p "Beyond easing tension, the LaxoWrap helps you feel ready for physical activity …" at bounding box center [136, 172] width 197 height 37
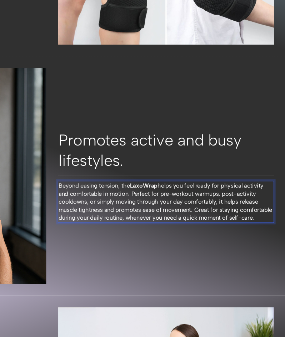
click at [129, 181] on span "Beyond easing tension, the LaxoWrap helps you feel ready for physical activity …" at bounding box center [136, 172] width 196 height 36
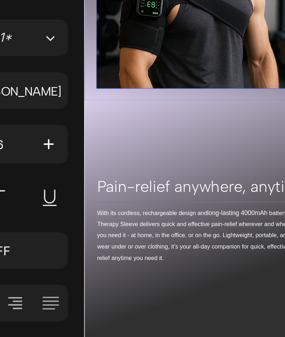
scroll to position [939, 0]
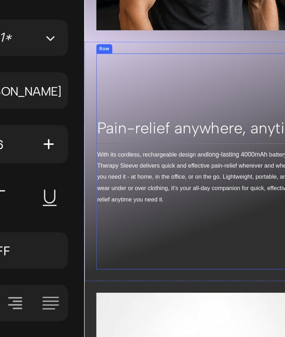
click at [184, 157] on p "With its cordless, rechargeable design and long-lasting 4000mAh battery, the Th…" at bounding box center [193, 149] width 197 height 51
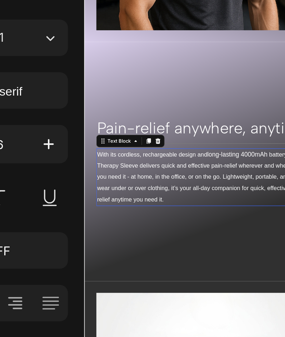
scroll to position [960, 0]
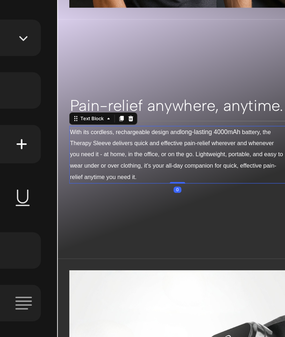
click at [152, 152] on p "With its cordless, rechargeable design and long-lasting 4000mAh battery, the Th…" at bounding box center [166, 129] width 197 height 51
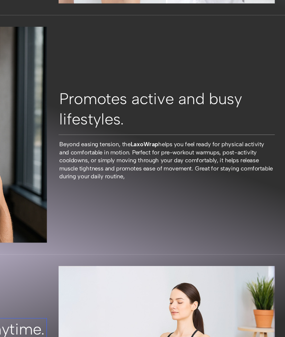
scroll to position [714, 0]
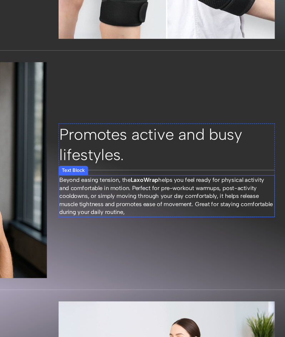
click at [153, 183] on div "Promotes active and busy lifestyles. Heading Title Line Beyond easing tension, …" at bounding box center [137, 143] width 198 height 198
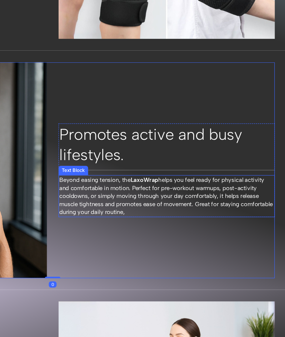
click at [141, 179] on p "Beyond easing tension, the LaxoWrap helps you feel ready for physical activity …" at bounding box center [137, 167] width 197 height 37
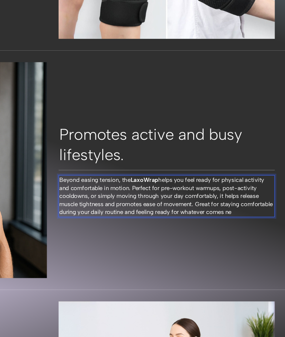
scroll to position [710, 0]
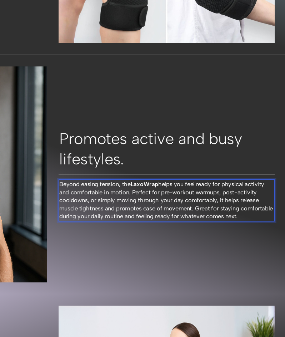
click at [140, 179] on span "Beyond easing tension, the LaxoWrap helps you feel ready for physical activity …" at bounding box center [137, 171] width 196 height 36
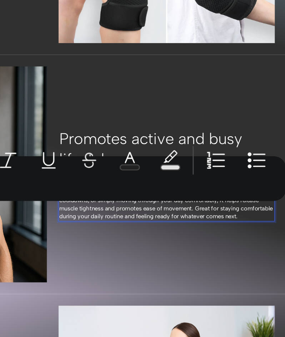
copy span "feeling ready for whatever comes next."
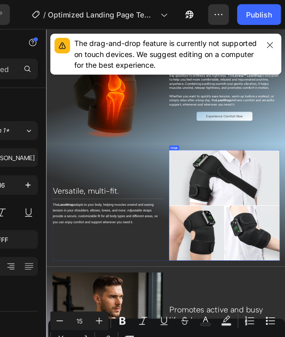
scroll to position [482, 0]
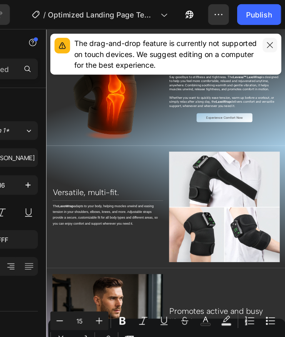
drag, startPoint x: 273, startPoint y: 32, endPoint x: 325, endPoint y: 176, distance: 152.5
click at [273, 32] on icon "button" at bounding box center [274, 31] width 6 height 6
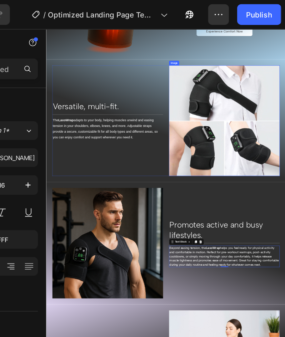
scroll to position [0, 0]
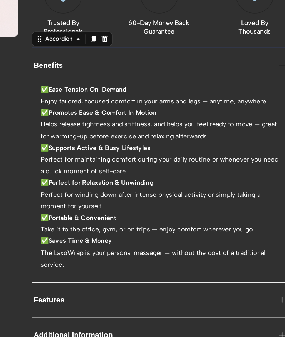
scroll to position [8, 0]
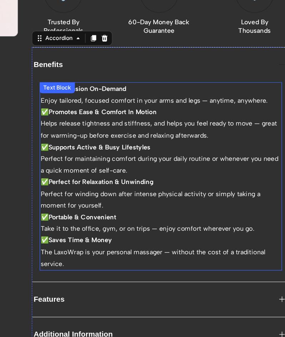
click at [37, 82] on p "✅ Supports Active & Busy Lifestyles Perfect for maintaining comfort during your…" at bounding box center [65, 68] width 185 height 27
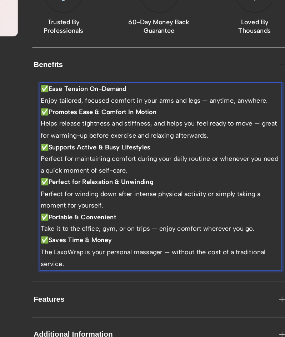
click at [35, 82] on p "✅ Supports Active & Busy Lifestyles Perfect for maintaining comfort during your…" at bounding box center [65, 68] width 185 height 27
click at [100, 75] on p "✅ Supports Active & Busy Lifestyles Perfect for maintaining comfort during your…" at bounding box center [65, 68] width 185 height 27
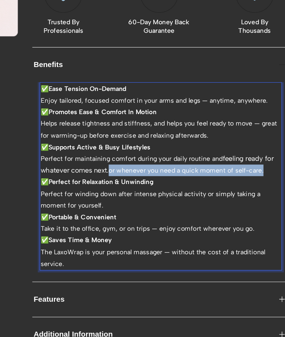
click at [145, 82] on p "✅ Supports Active & Busy Lifestyles Perfect for maintaining comfort during your…" at bounding box center [65, 68] width 185 height 27
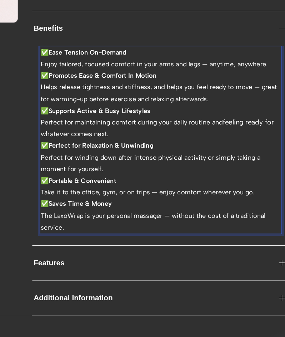
scroll to position [37, 0]
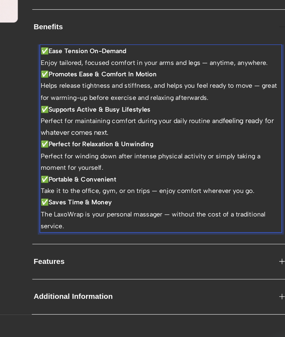
click at [131, 97] on p "✅ Portable & Convenient Take it to the office, gym, or on trips — enjoy comfort…" at bounding box center [65, 88] width 185 height 18
click at [132, 97] on p "✅ Portable & Convenient Take it to the office, gym, or on trips — enjoy comfort…" at bounding box center [65, 88] width 185 height 18
click at [144, 97] on p "✅ Portable & Convenient Take it to the office, gym, or on trips — enjoy comfort…" at bounding box center [65, 88] width 185 height 18
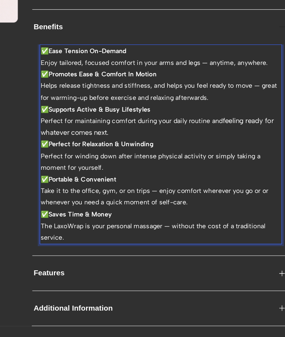
click at [130, 100] on p "✅ Portable & Convenient Take it to the office, gym, or on trips — enjoy comfort…" at bounding box center [65, 92] width 185 height 27
click at [137, 99] on p "✅ Portable & Convenient Take it to the office, gym, or on trips — enjoy comfort…" at bounding box center [65, 92] width 185 height 27
click at [122, 99] on p "✅ Portable & Convenient Take it to the office, gym, or on trips — enjoy comfort…" at bounding box center [65, 92] width 185 height 27
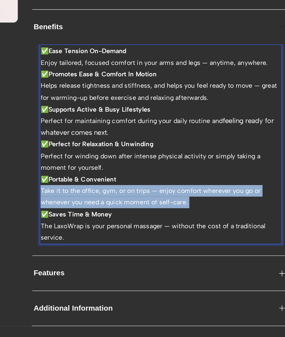
click at [122, 99] on p "✅ Portable & Convenient Take it to the office, gym, or on trips — enjoy comfort…" at bounding box center [65, 92] width 185 height 27
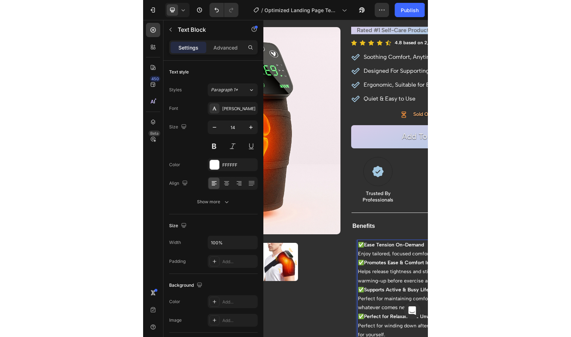
scroll to position [29, 0]
